Goal: Find specific page/section: Find specific page/section

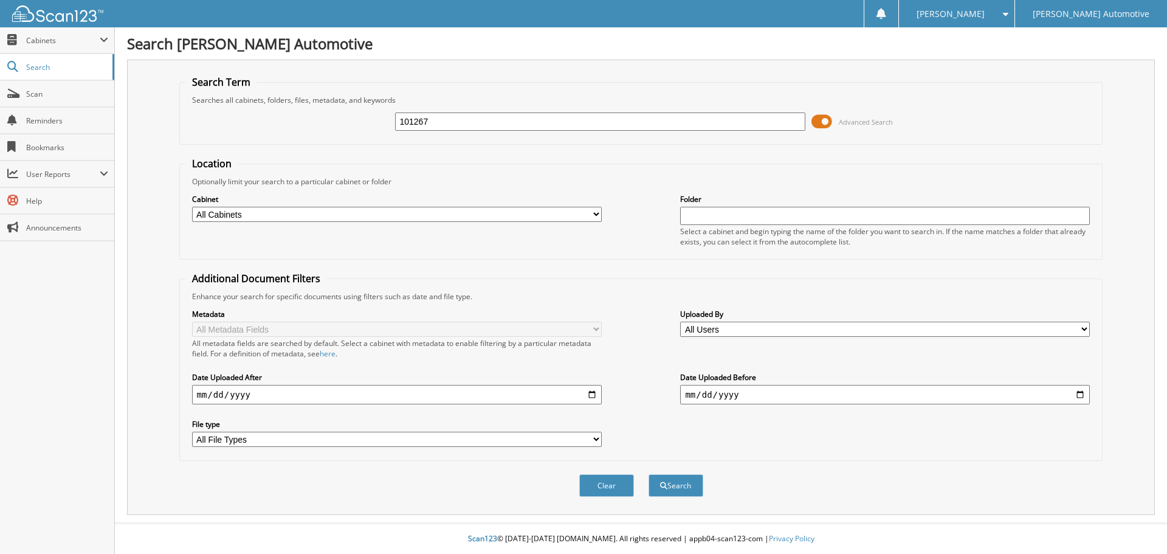
type input "101267"
click at [649, 474] on button "Search" at bounding box center [676, 485] width 55 height 22
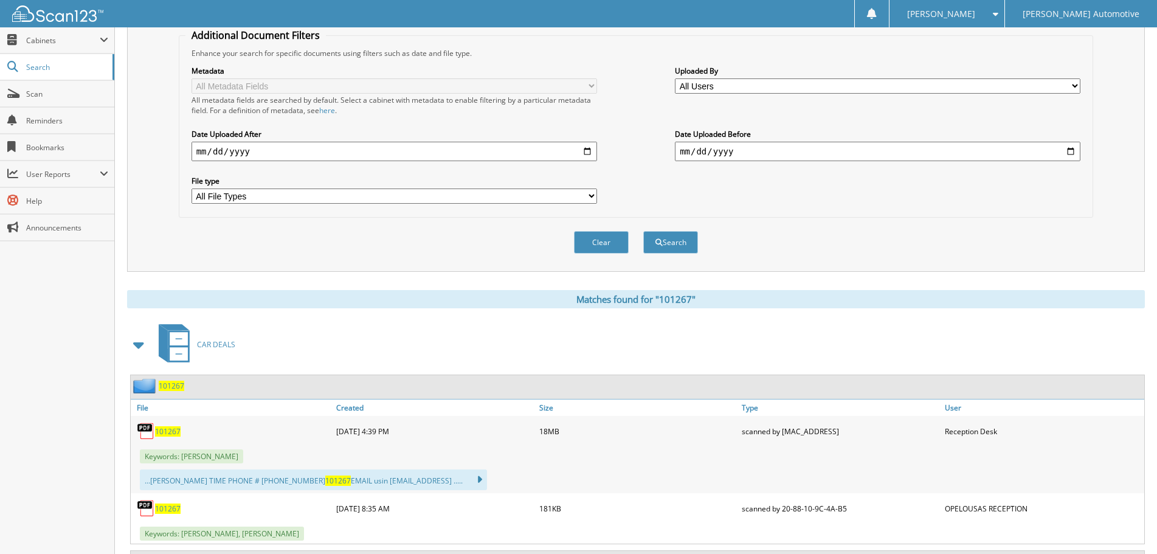
scroll to position [426, 0]
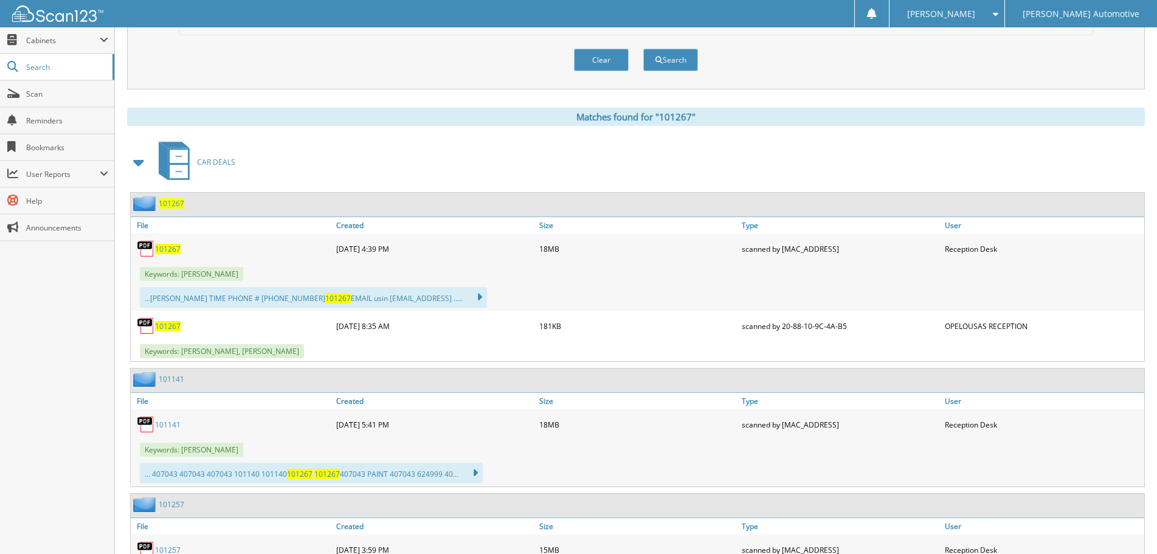
click at [177, 248] on span "101267" at bounding box center [168, 249] width 26 height 10
